Goal: Information Seeking & Learning: Learn about a topic

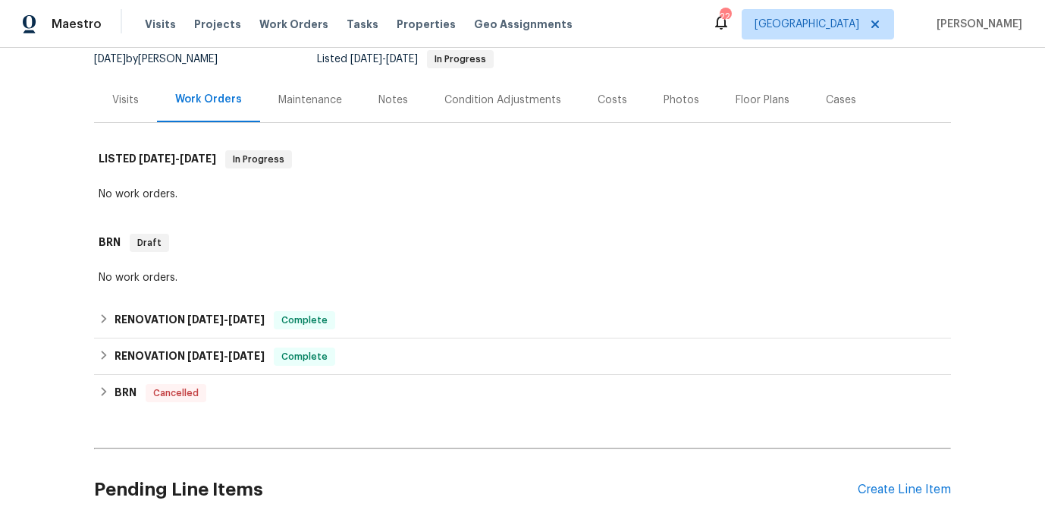
scroll to position [188, 0]
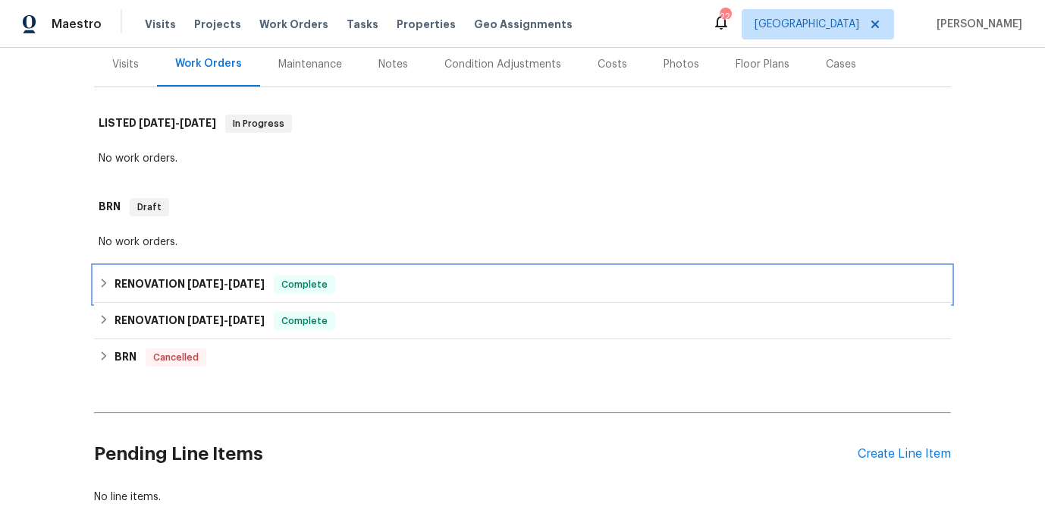
click at [207, 289] on span "5/30/25" at bounding box center [205, 283] width 36 height 11
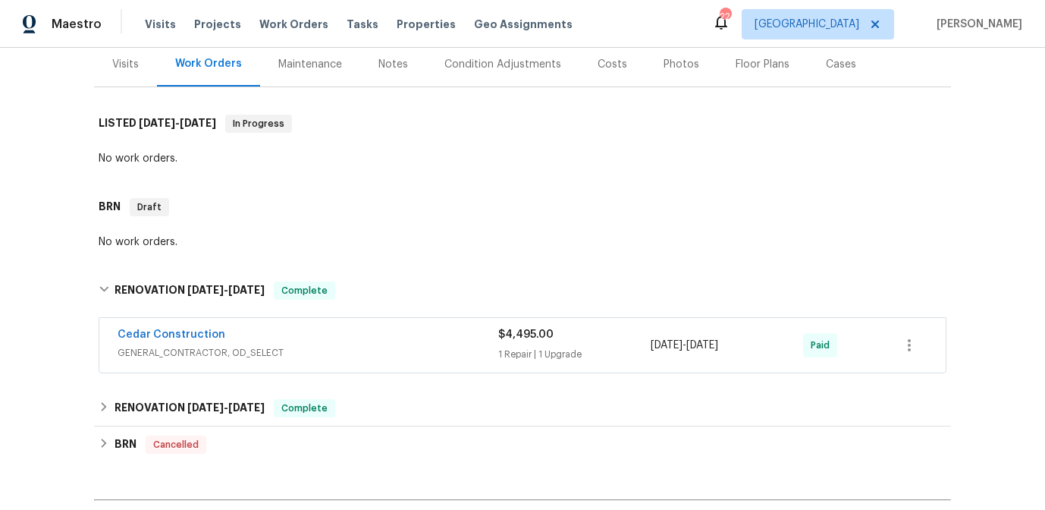
click at [346, 345] on div "Cedar Construction" at bounding box center [308, 336] width 381 height 18
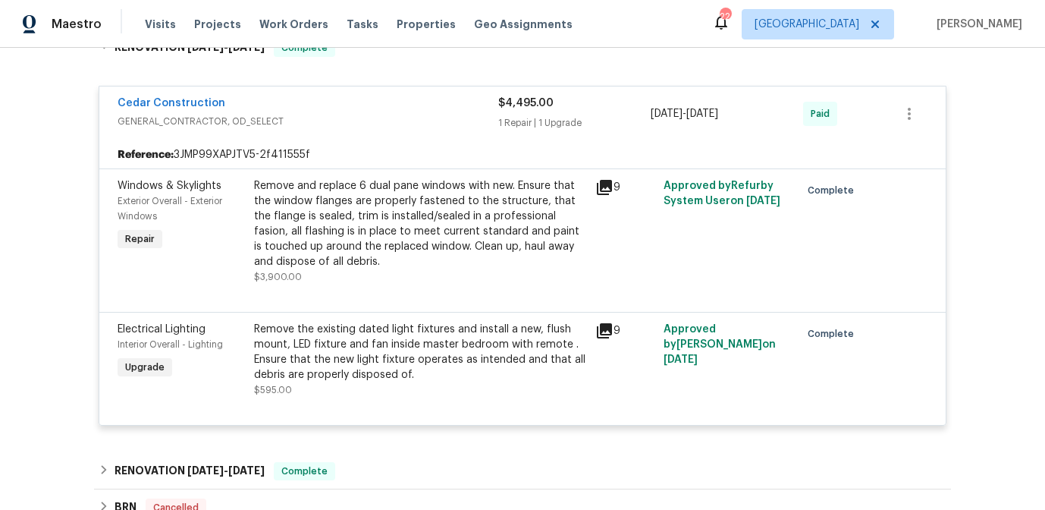
scroll to position [523, 0]
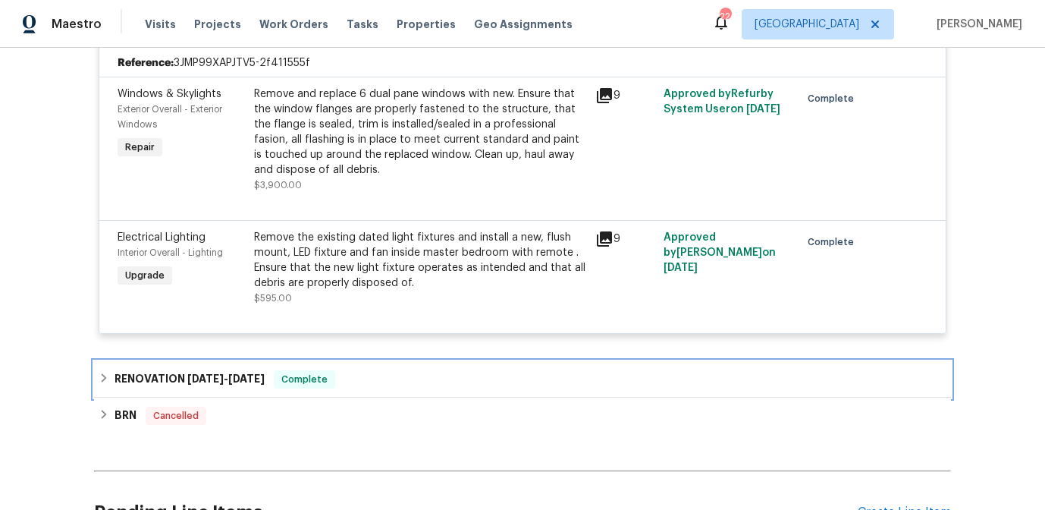
click at [331, 377] on div "RENOVATION 1/16/25 - 2/24/25 Complete" at bounding box center [522, 379] width 857 height 36
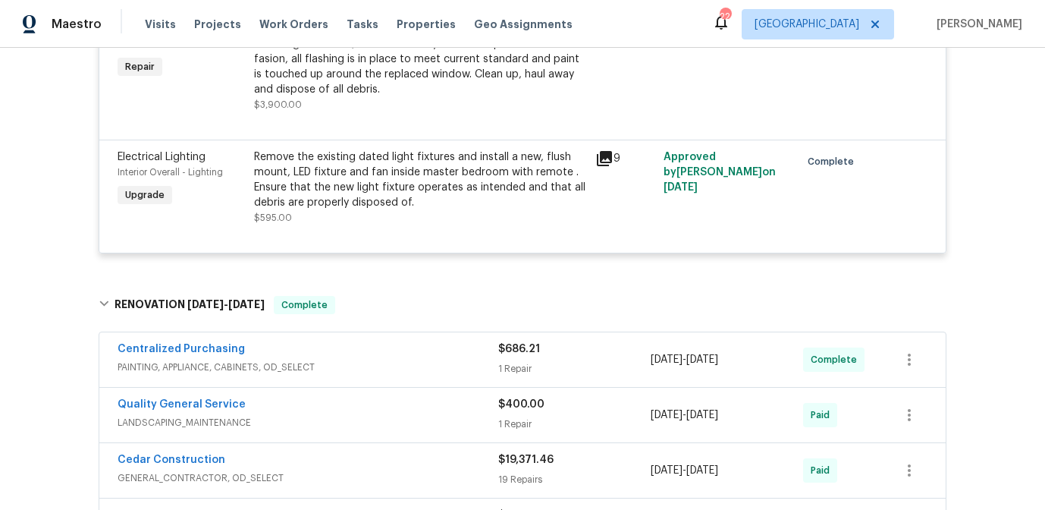
click at [322, 359] on div "Centralized Purchasing" at bounding box center [308, 350] width 381 height 18
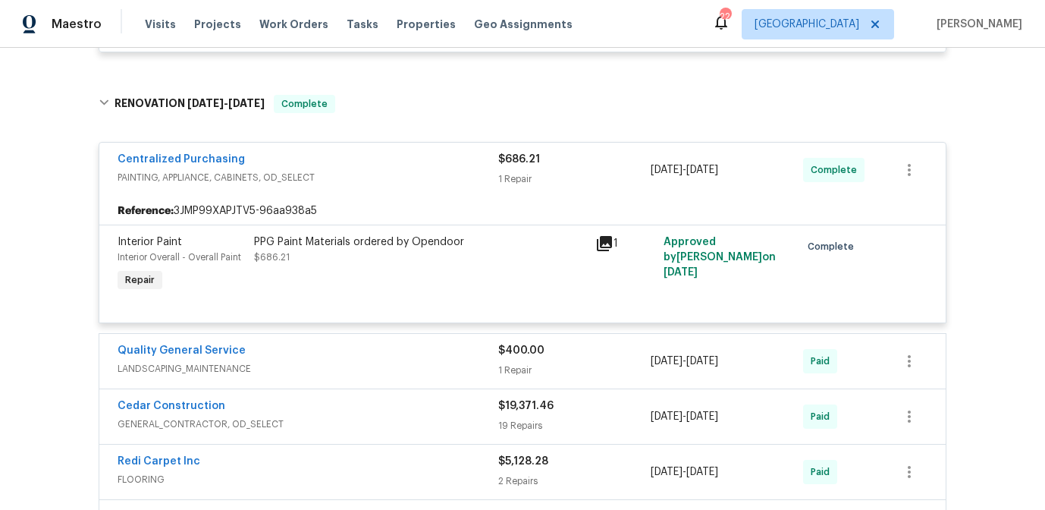
click at [319, 361] on div "Quality General Service" at bounding box center [308, 352] width 381 height 18
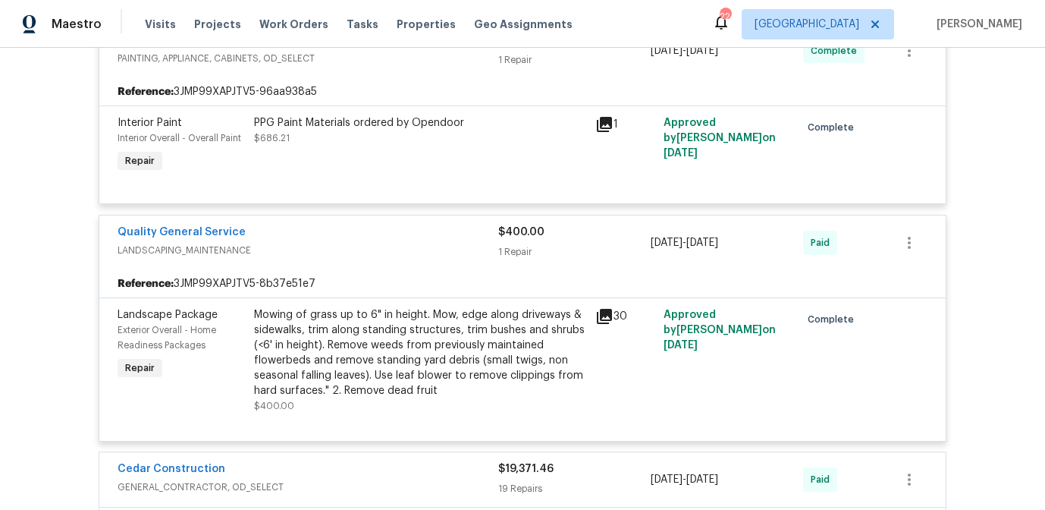
scroll to position [929, 0]
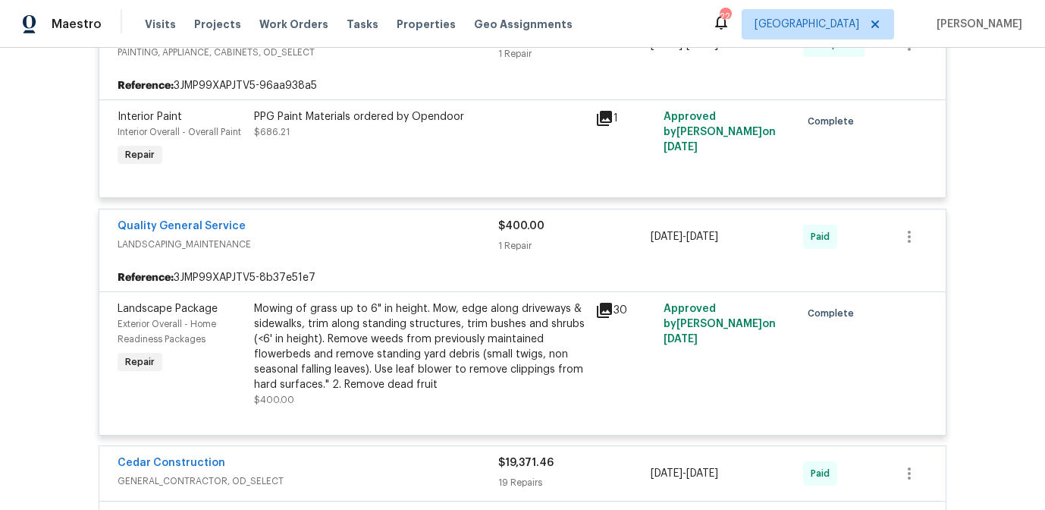
click at [316, 473] on div "Cedar Construction" at bounding box center [308, 464] width 381 height 18
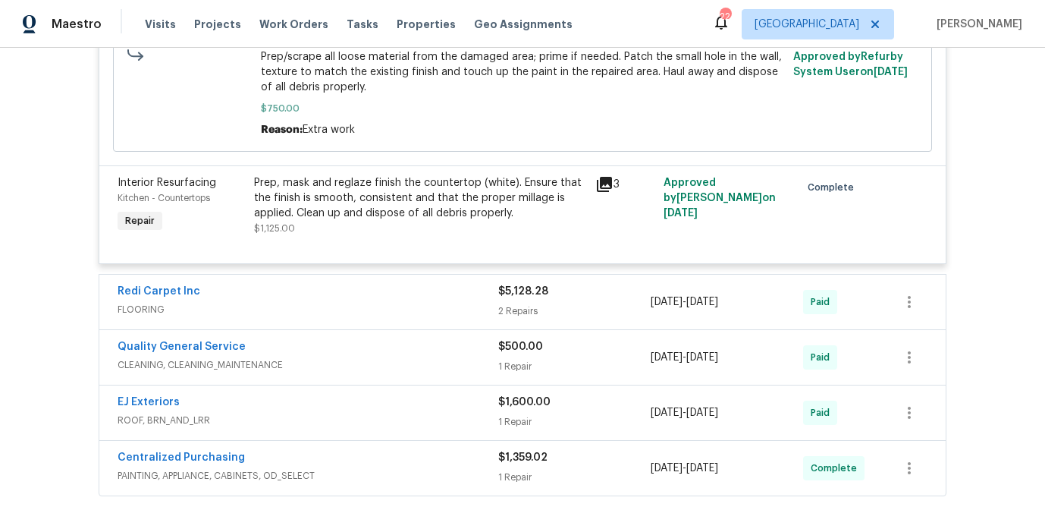
scroll to position [3515, 0]
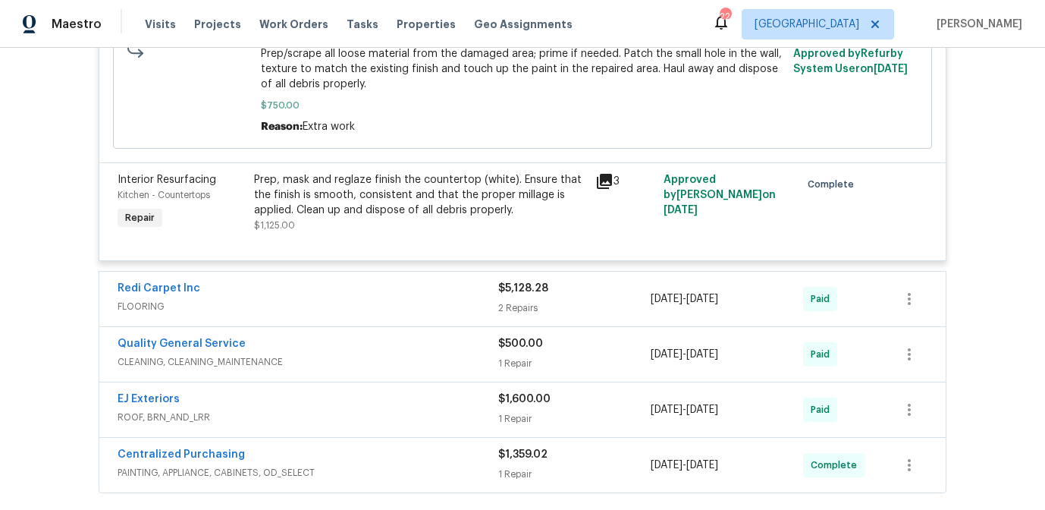
click at [297, 294] on div "Redi Carpet Inc" at bounding box center [308, 290] width 381 height 18
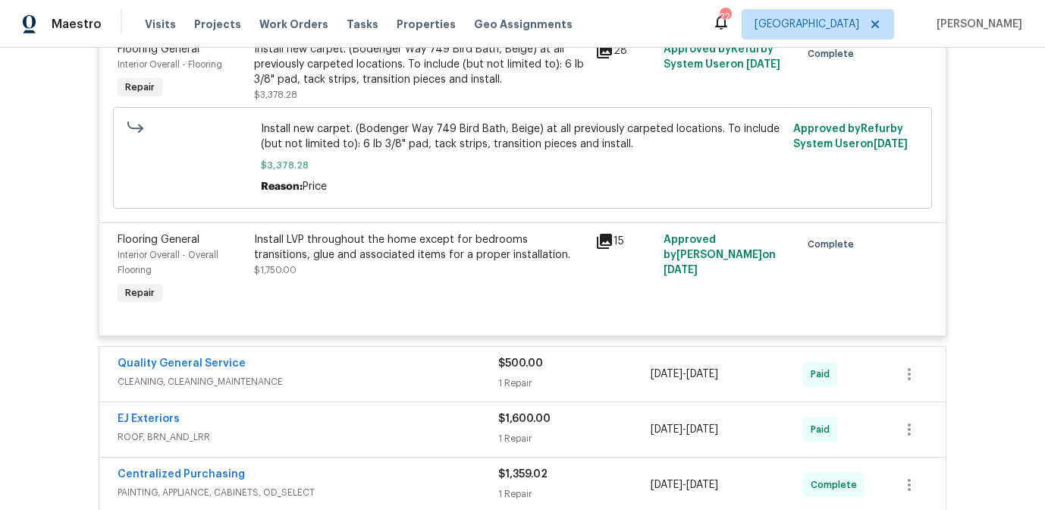
scroll to position [4002, 0]
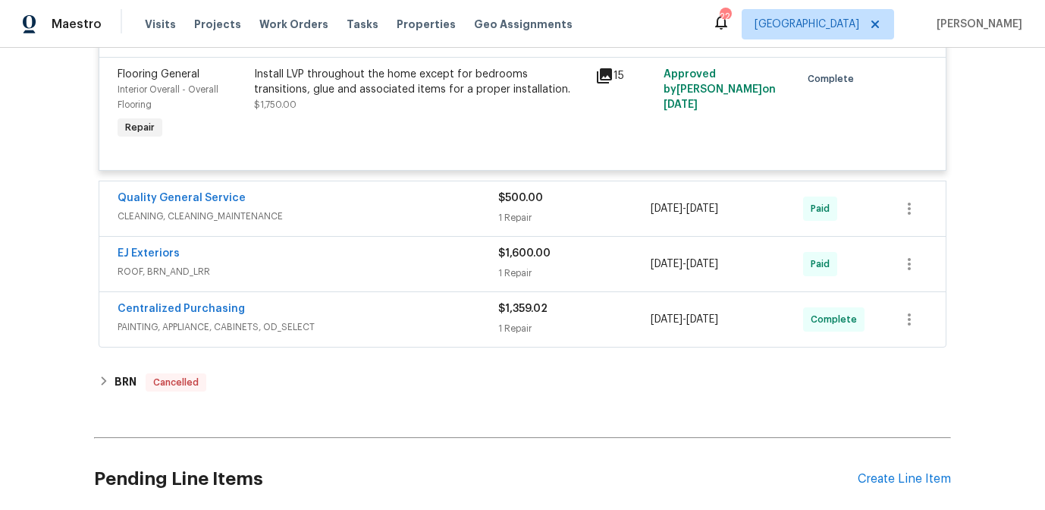
click at [284, 224] on span "CLEANING, CLEANING_MAINTENANCE" at bounding box center [308, 216] width 381 height 15
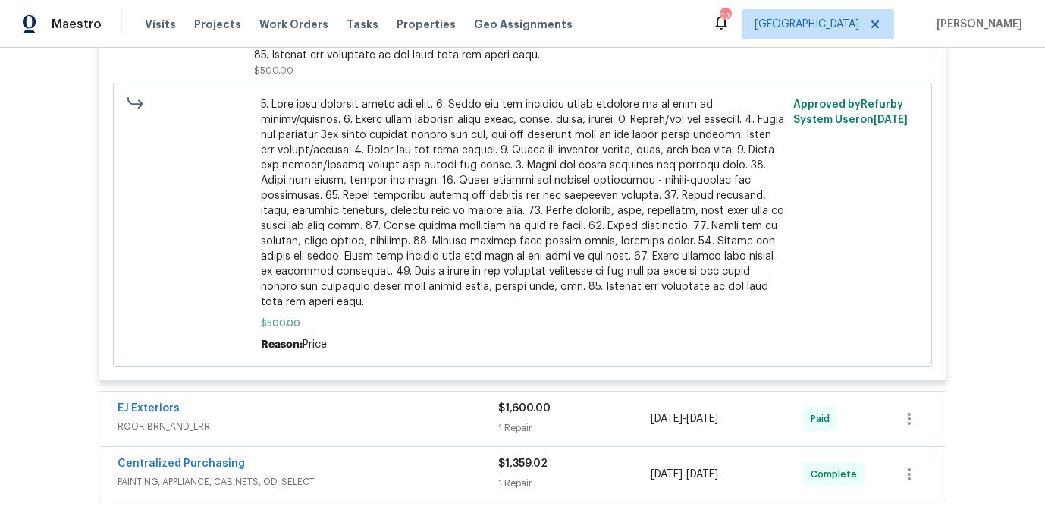
scroll to position [4689, 0]
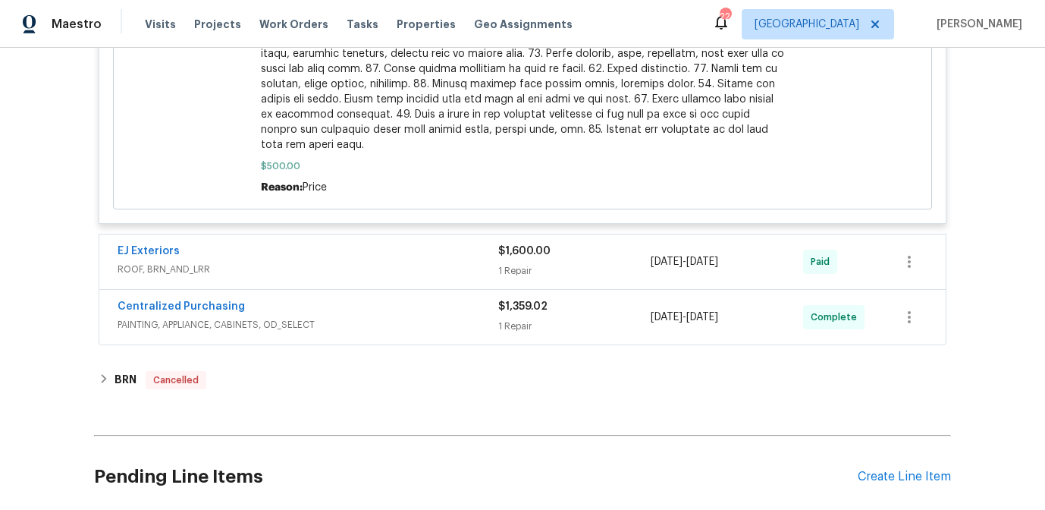
click at [290, 270] on span "ROOF, BRN_AND_LRR" at bounding box center [308, 269] width 381 height 15
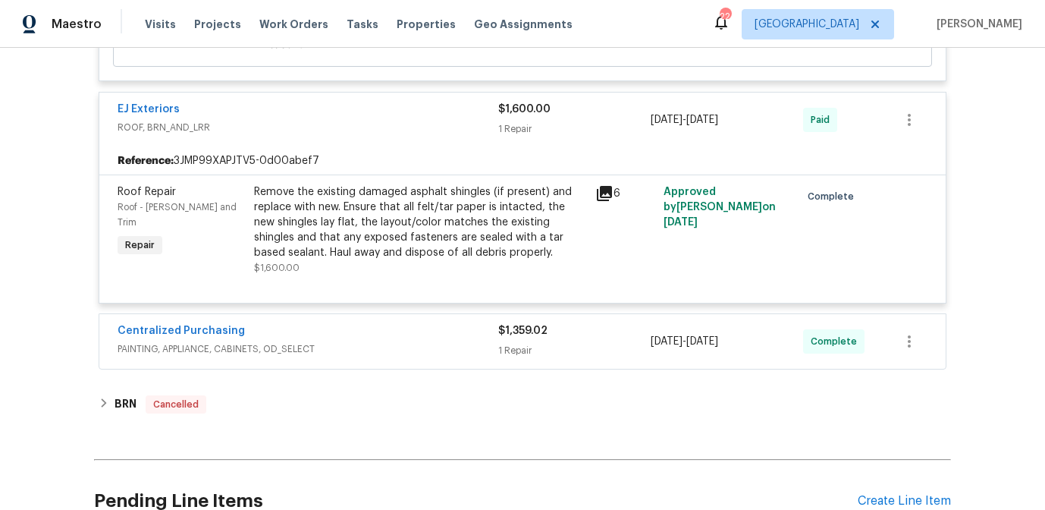
scroll to position [4833, 0]
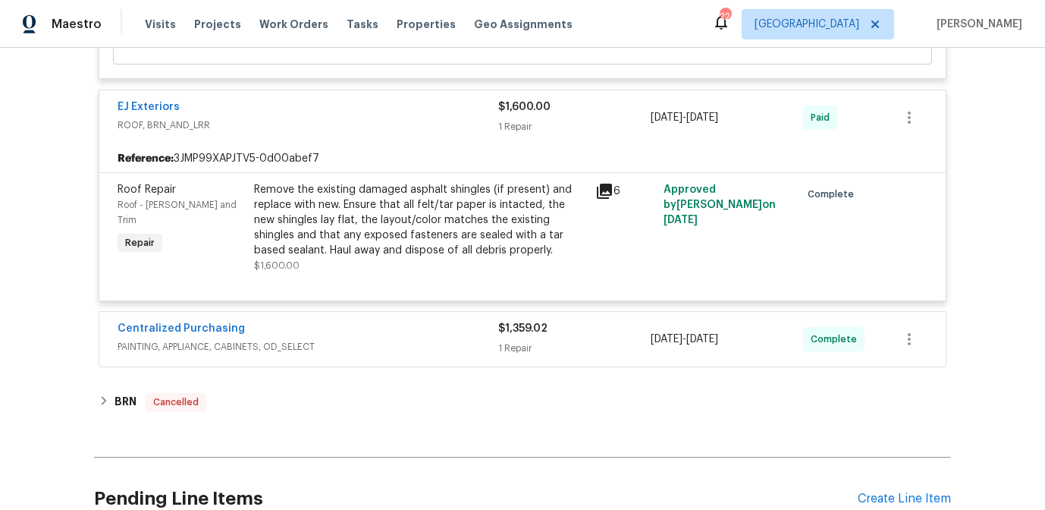
click at [259, 347] on span "PAINTING, APPLIANCE, CABINETS, OD_SELECT" at bounding box center [308, 346] width 381 height 15
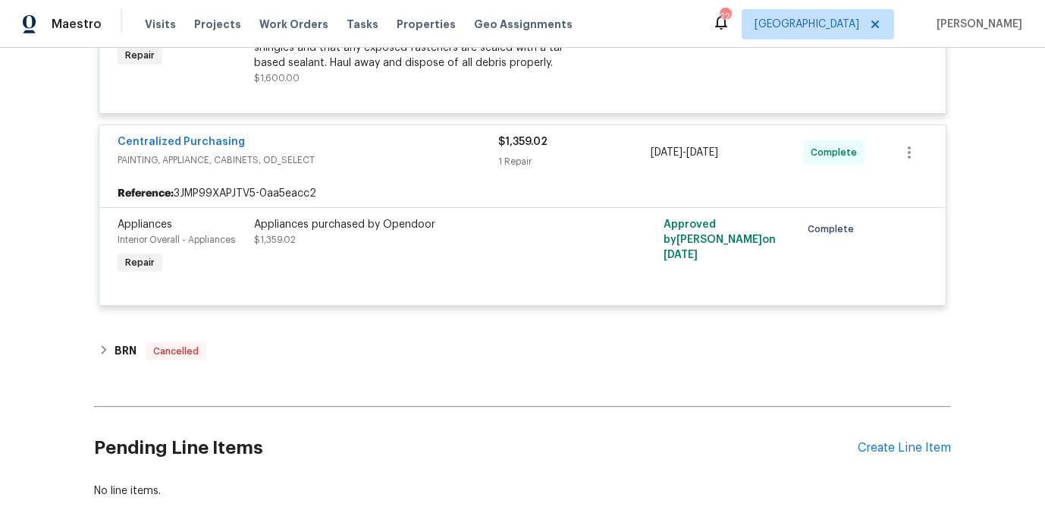
scroll to position [5121, 0]
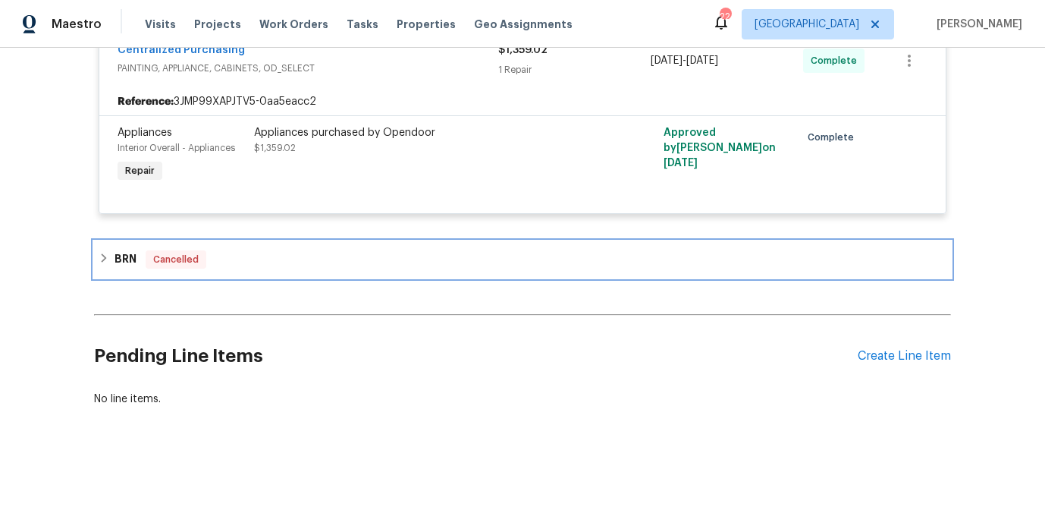
click at [291, 268] on div "BRN Cancelled" at bounding box center [522, 259] width 857 height 36
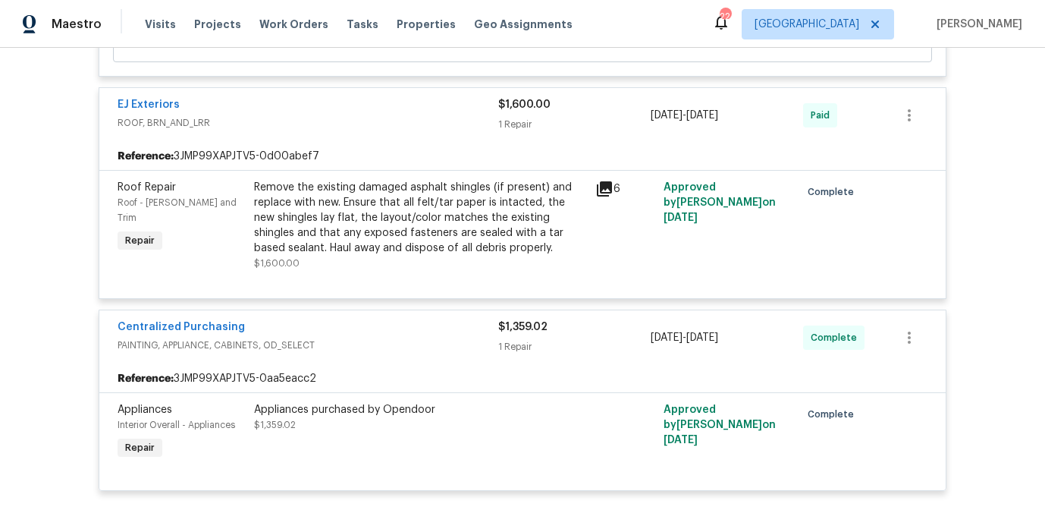
scroll to position [4793, 0]
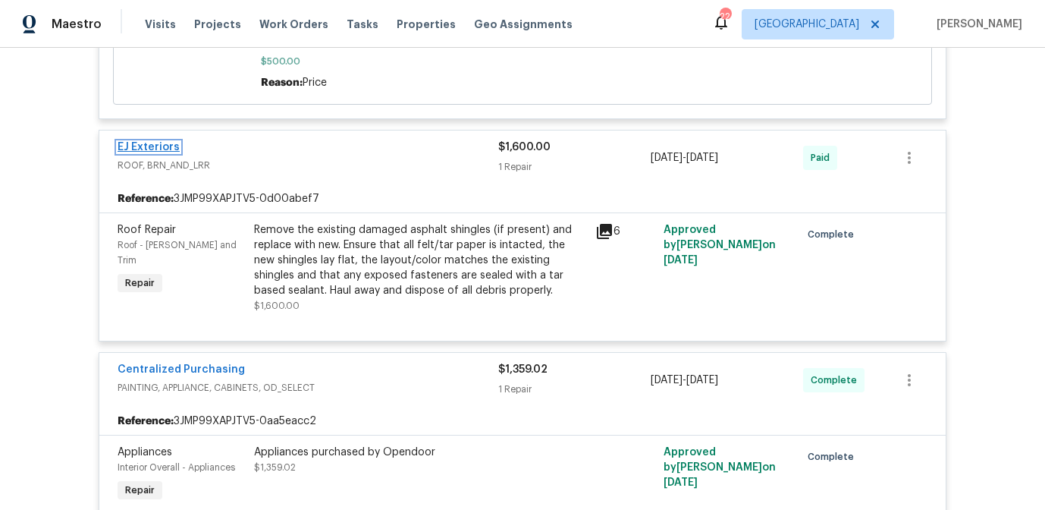
click at [159, 152] on link "EJ Exteriors" at bounding box center [149, 147] width 62 height 11
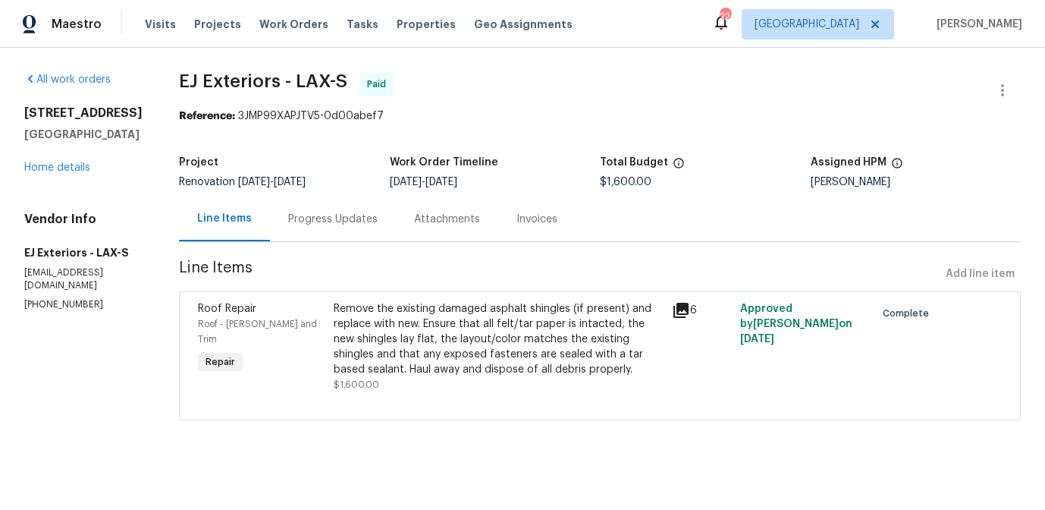
click at [391, 366] on div "Remove the existing damaged asphalt shingles (if present) and replace with new.…" at bounding box center [499, 339] width 330 height 76
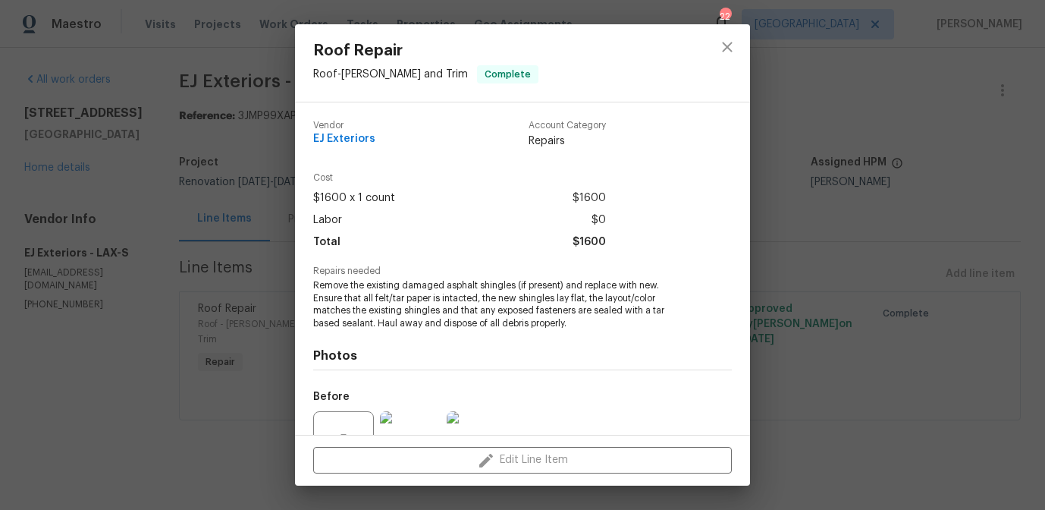
scroll to position [151, 0]
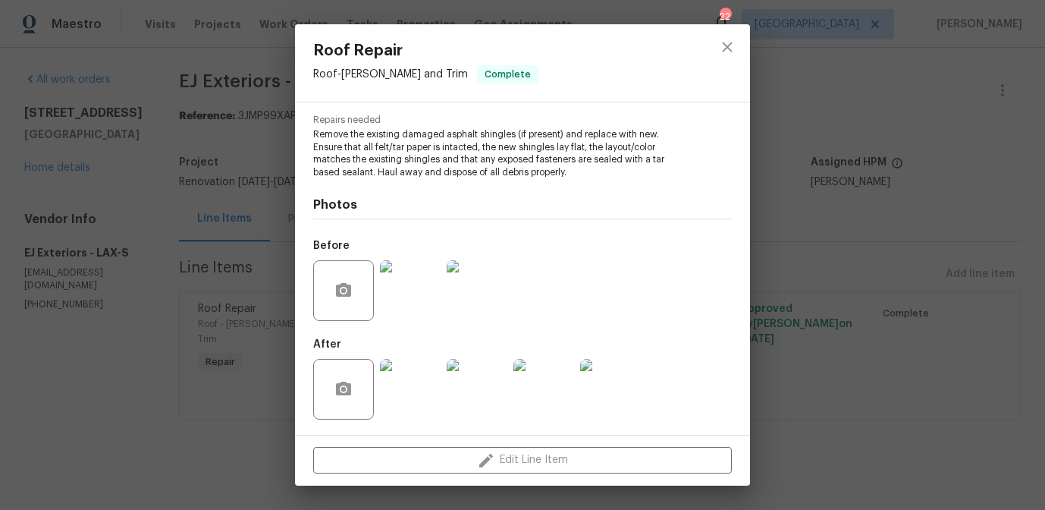
click at [215, 377] on div "Roof Repair Roof - Eaves and Trim Complete Vendor EJ Exteriors Account Category…" at bounding box center [522, 255] width 1045 height 510
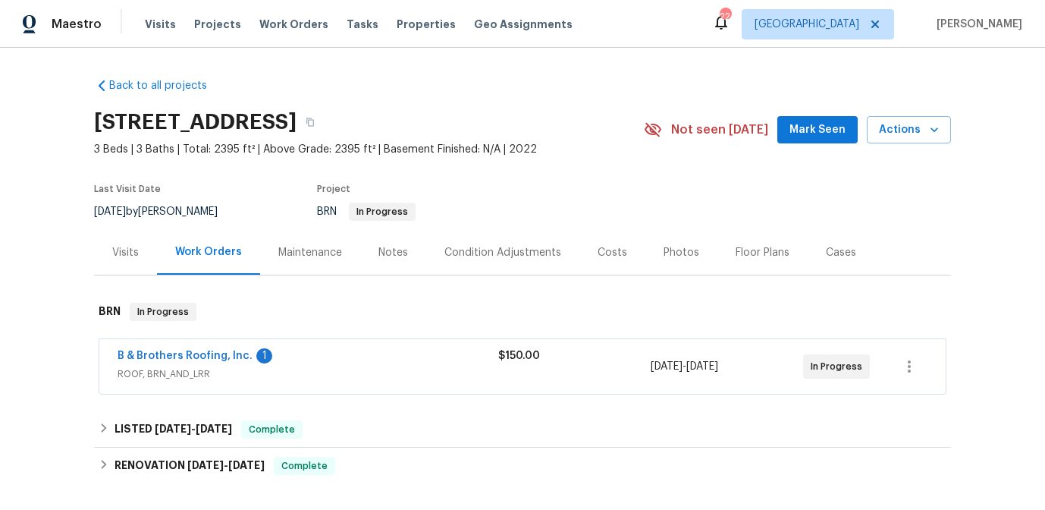
click at [399, 360] on div "B & Brothers Roofing, Inc. 1" at bounding box center [308, 357] width 381 height 18
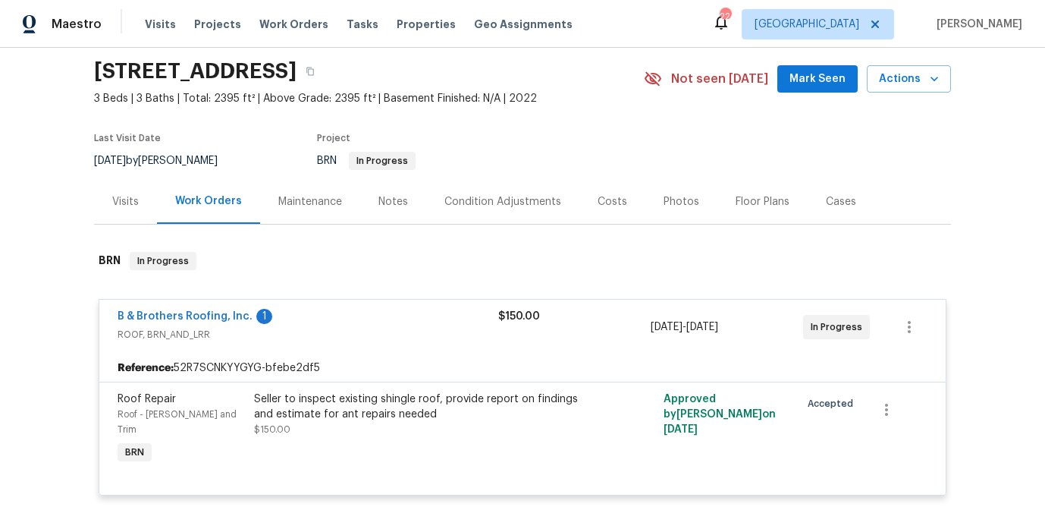
scroll to position [53, 0]
